Goal: Check status: Check status

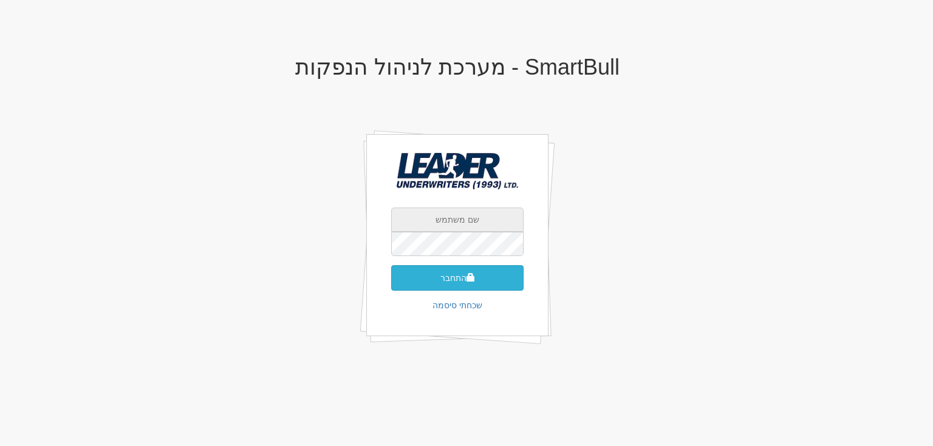
type input "[EMAIL_ADDRESS][DOMAIN_NAME]"
click at [455, 273] on button "התחבר" at bounding box center [457, 278] width 132 height 26
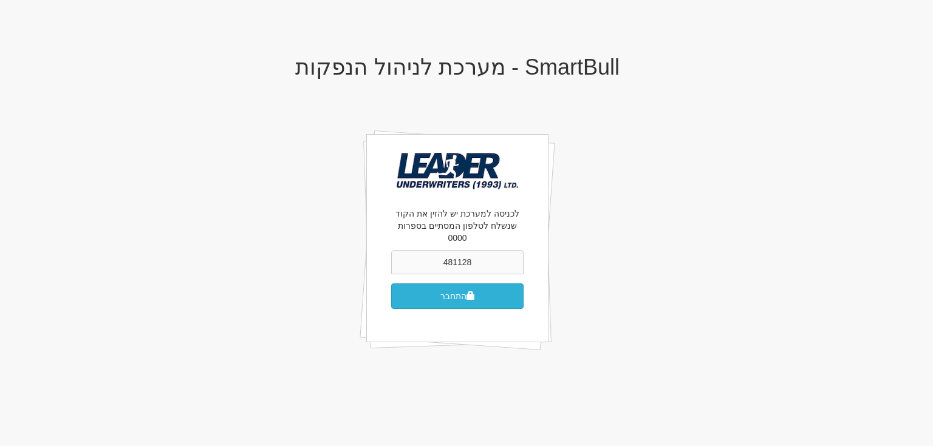
type input "481128"
click at [459, 290] on button "התחבר" at bounding box center [457, 297] width 132 height 26
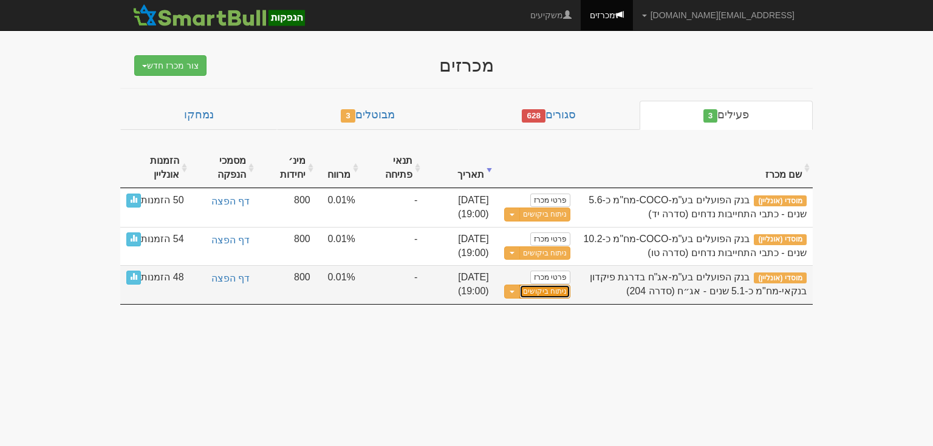
click at [541, 290] on link "ניתוח ביקושים" at bounding box center [544, 292] width 51 height 14
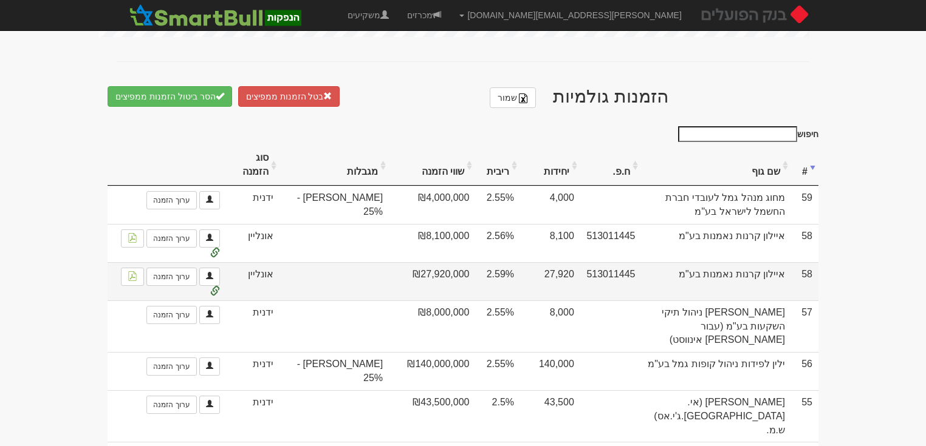
scroll to position [729, 0]
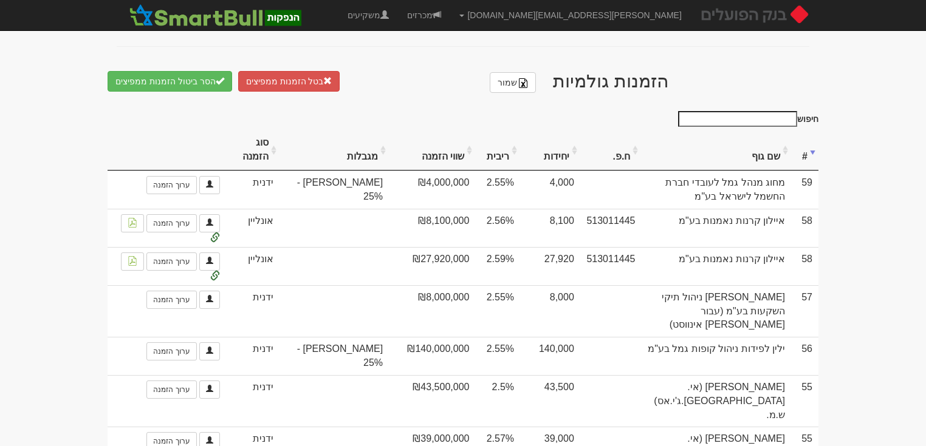
click at [436, 140] on th "שווי הזמנה" at bounding box center [432, 150] width 86 height 41
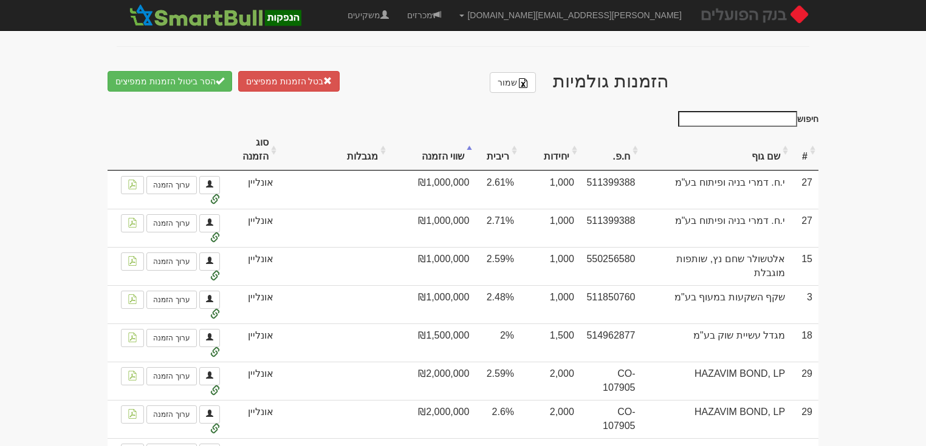
click at [436, 140] on th "שווי הזמנה" at bounding box center [432, 150] width 86 height 41
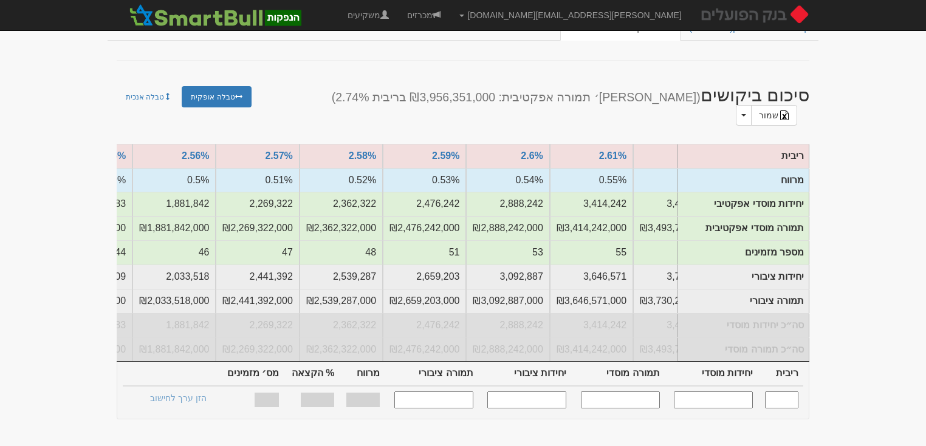
scroll to position [0, 0]
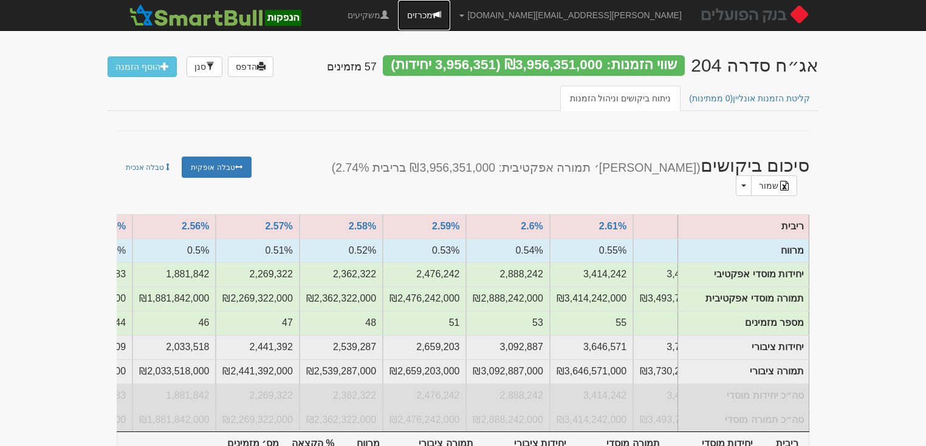
click at [450, 17] on link "מכרזים" at bounding box center [424, 15] width 52 height 30
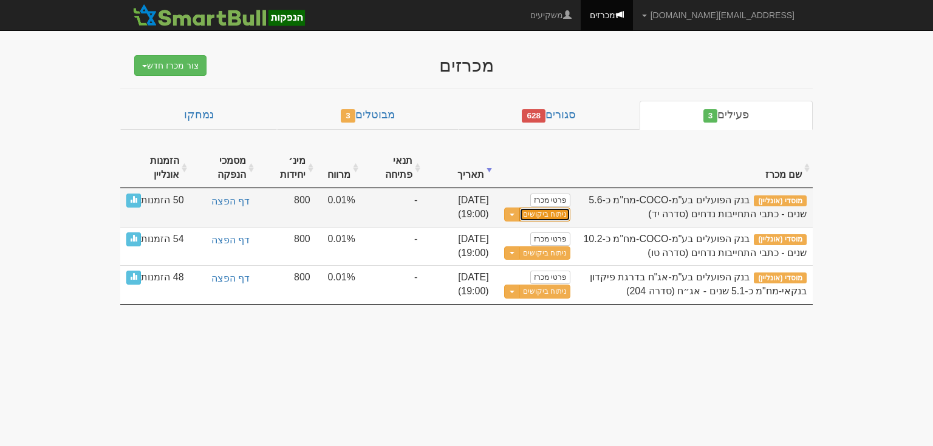
click at [543, 211] on link "ניתוח ביקושים" at bounding box center [544, 215] width 51 height 14
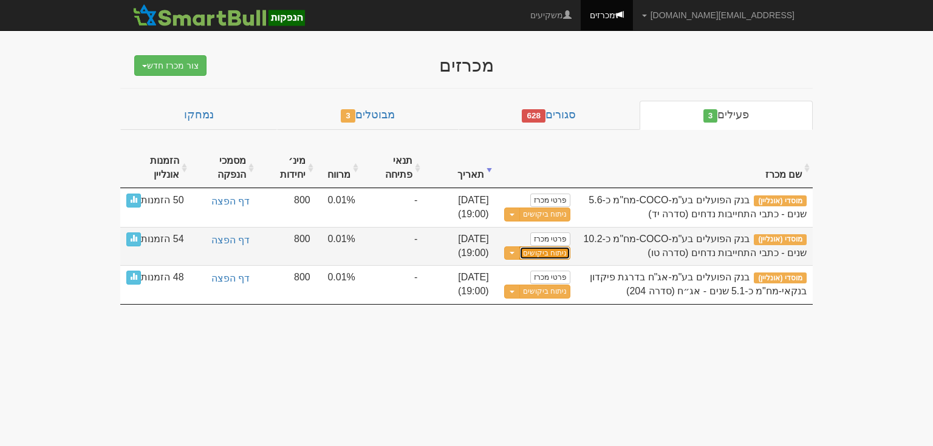
click at [541, 252] on link "ניתוח ביקושים" at bounding box center [544, 254] width 51 height 14
